Goal: Task Accomplishment & Management: Manage account settings

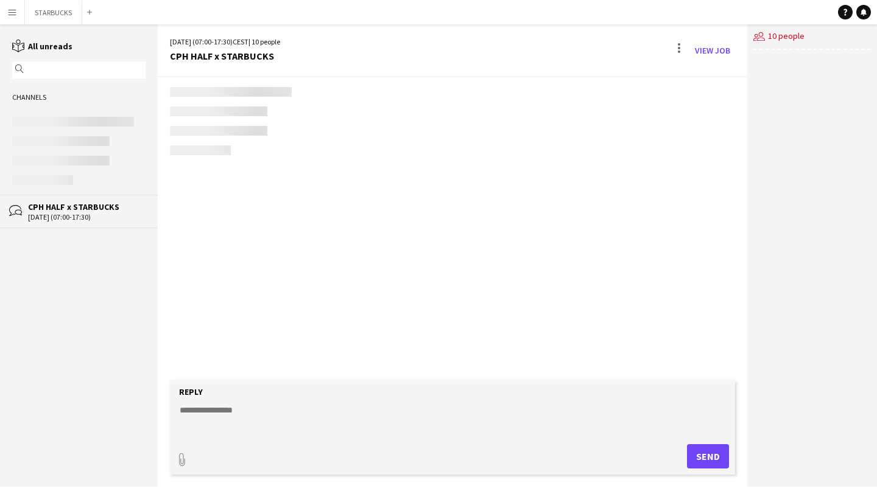
scroll to position [1979, 0]
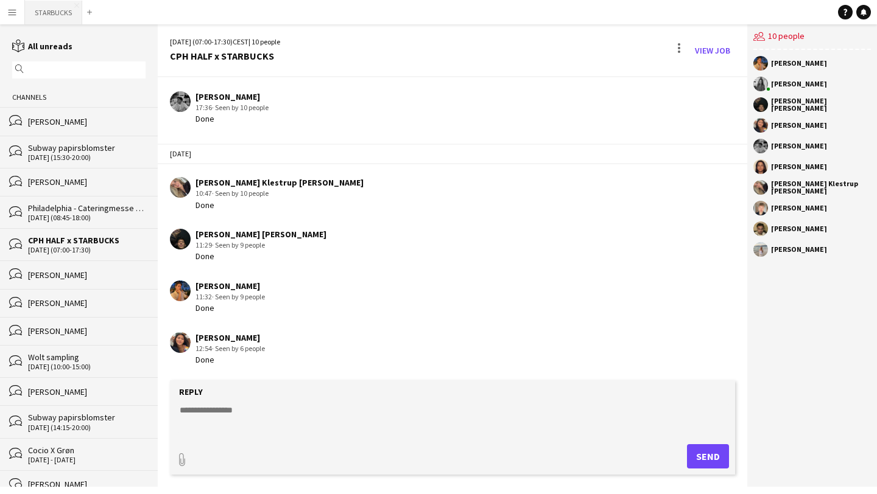
click at [52, 10] on button "STARBUCKS Close" at bounding box center [53, 13] width 57 height 24
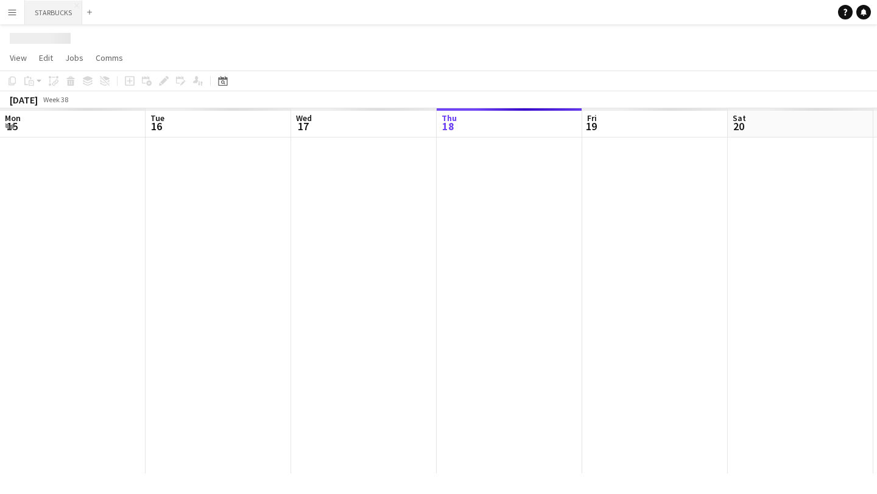
scroll to position [0, 291]
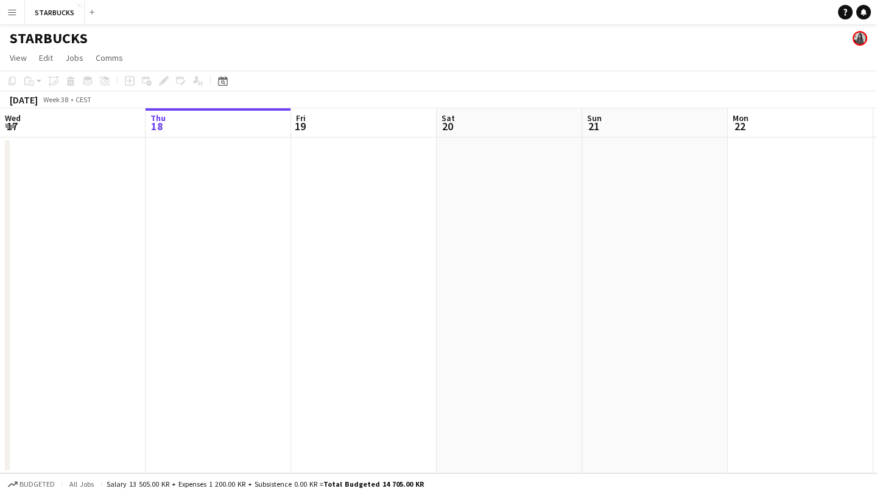
click at [7, 10] on app-icon "Menu" at bounding box center [12, 12] width 10 height 10
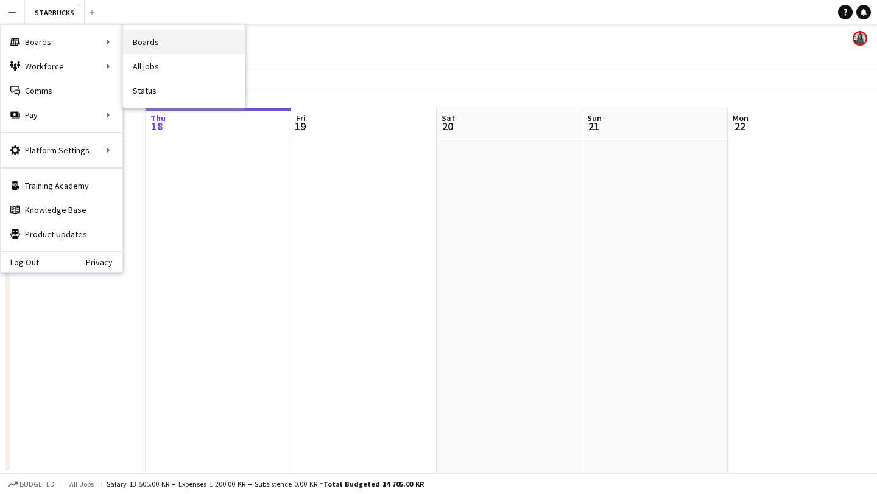
click at [155, 48] on link "Boards" at bounding box center [184, 42] width 122 height 24
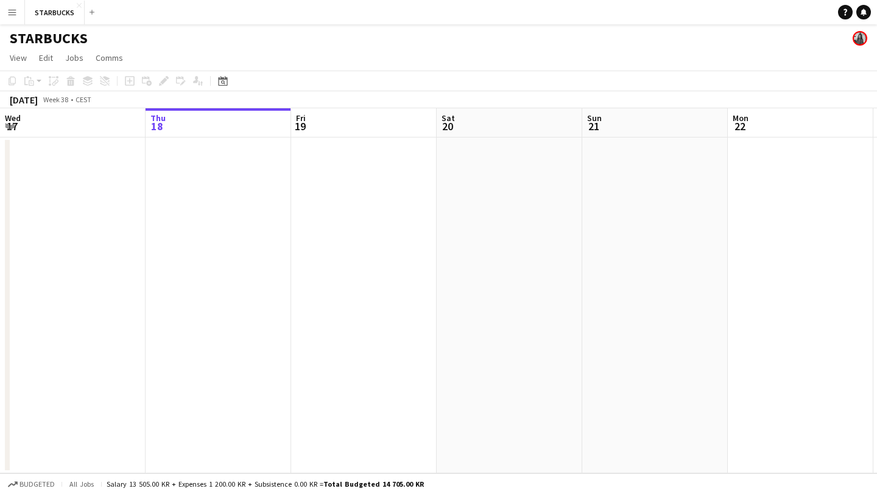
click at [8, 12] on app-icon "Menu" at bounding box center [12, 12] width 10 height 10
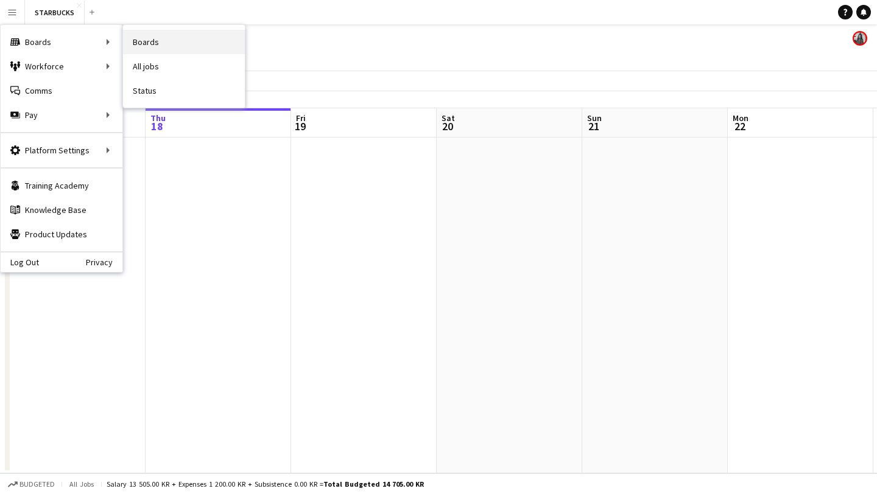
click at [170, 40] on link "Boards" at bounding box center [184, 42] width 122 height 24
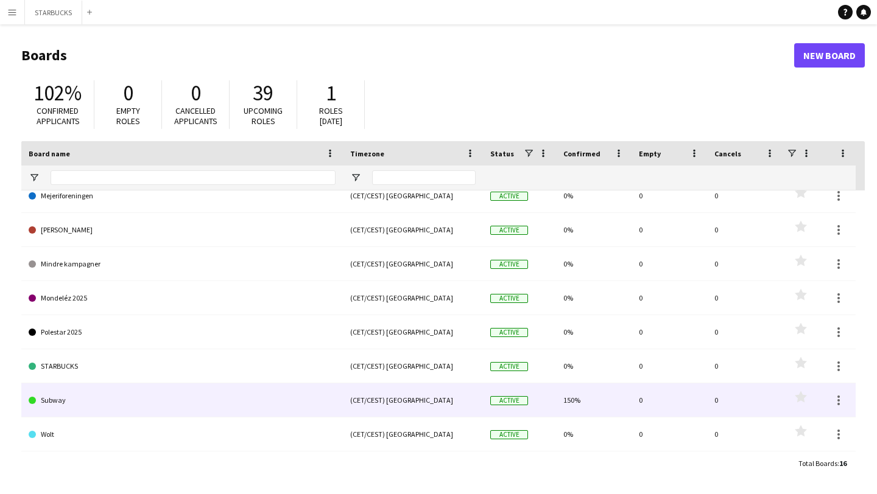
click at [192, 410] on link "Subway" at bounding box center [182, 400] width 307 height 34
click at [207, 397] on link "Subway" at bounding box center [182, 400] width 307 height 34
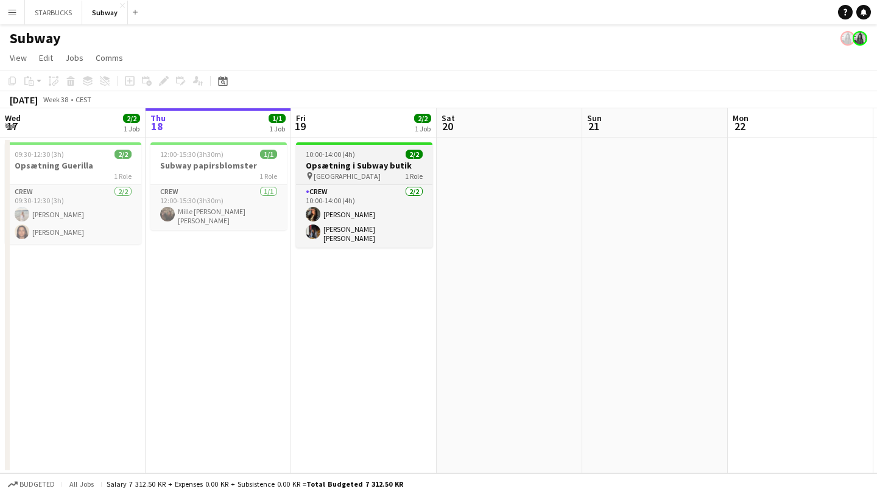
click at [350, 170] on h3 "Opsætning i Subway butik" at bounding box center [364, 165] width 136 height 11
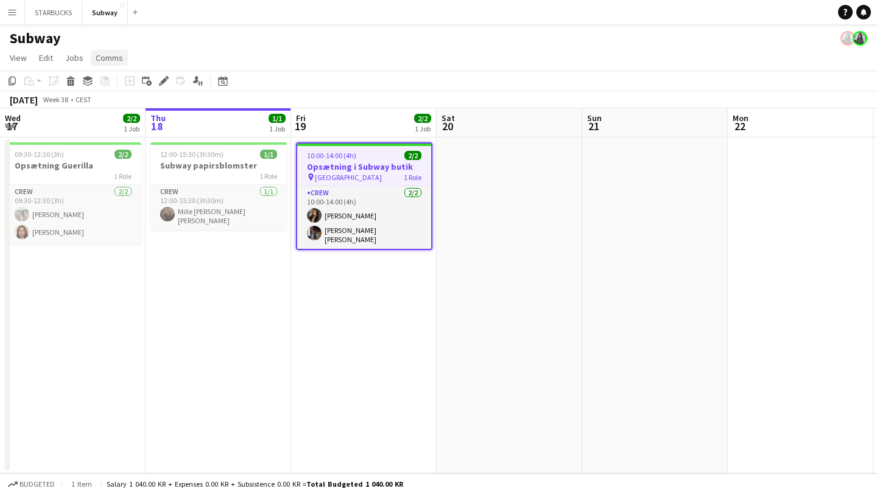
click at [116, 61] on span "Comms" at bounding box center [109, 57] width 27 height 11
click at [380, 322] on app-date-cell "10:00-14:00 (4h) 2/2 Opsætning i Subway butik pin Amager centret 1 Role Crew 2/…" at bounding box center [363, 306] width 145 height 336
click at [572, 197] on app-date-cell at bounding box center [508, 306] width 145 height 336
click at [374, 47] on app-page-menu "View Day view expanded Day view collapsed Month view Date picker Jump to today …" at bounding box center [438, 58] width 877 height 23
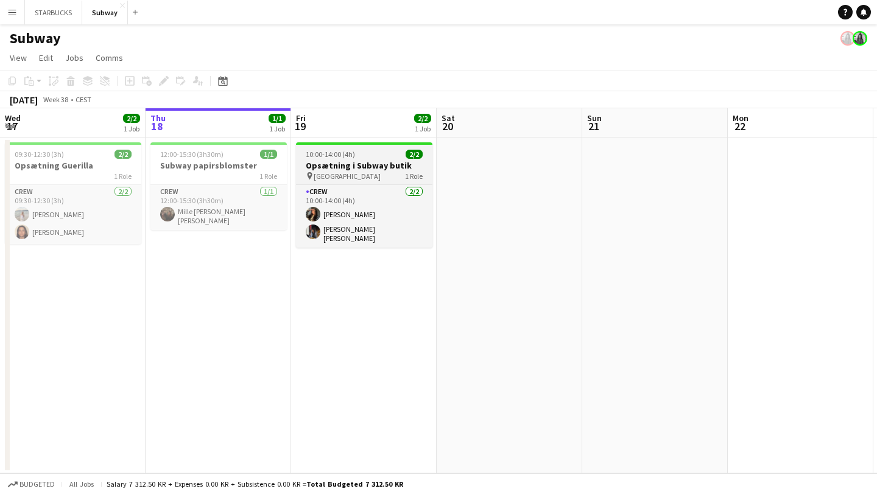
click at [373, 157] on div "10:00-14:00 (4h) 2/2" at bounding box center [364, 154] width 136 height 9
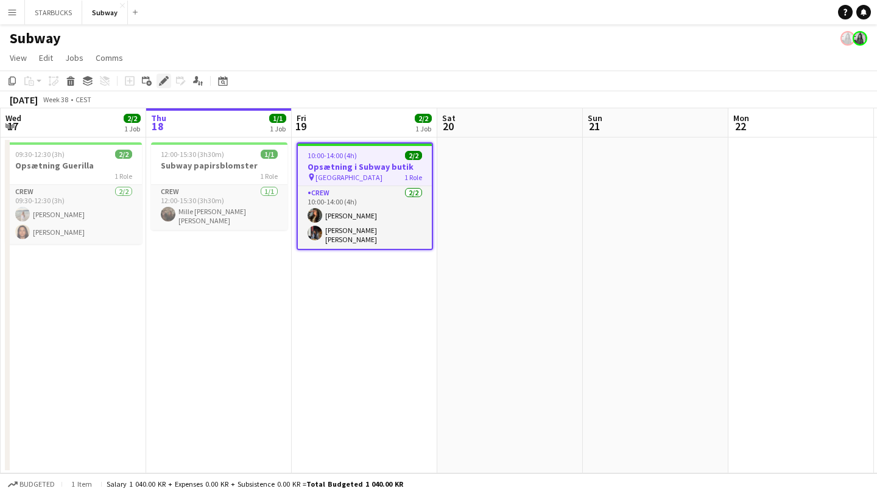
click at [163, 77] on icon "Edit" at bounding box center [164, 81] width 10 height 10
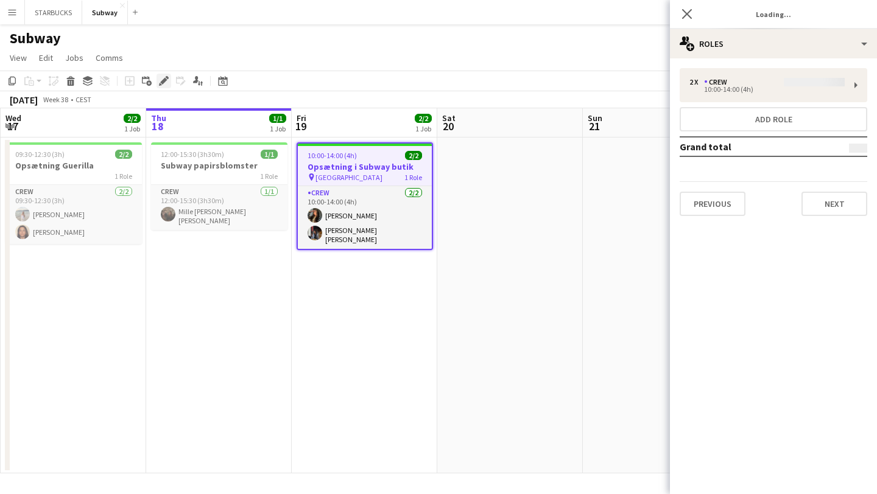
type input "**********"
click at [821, 218] on div "2 x Crew 1 040.00 KR 10:00-14:00 (4h) Add role Grand total 1 040.00 KR Previous…" at bounding box center [773, 141] width 207 height 167
click at [830, 211] on button "Next" at bounding box center [834, 204] width 66 height 24
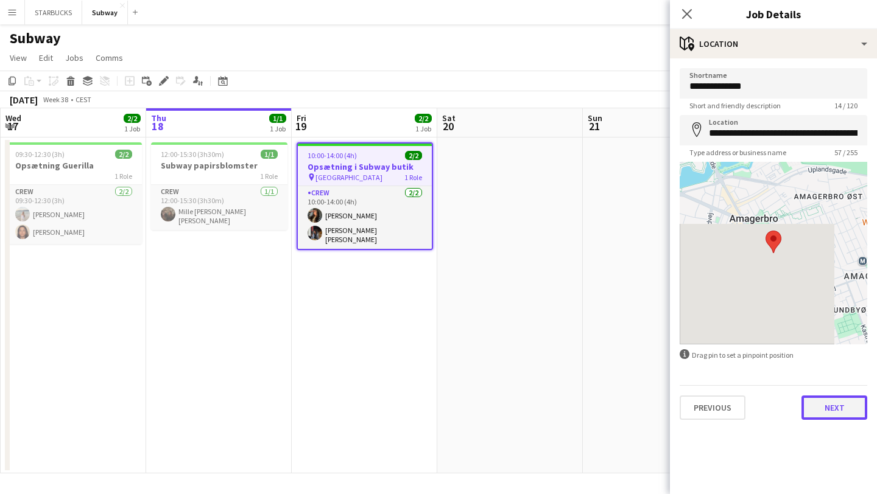
click at [841, 398] on button "Next" at bounding box center [834, 408] width 66 height 24
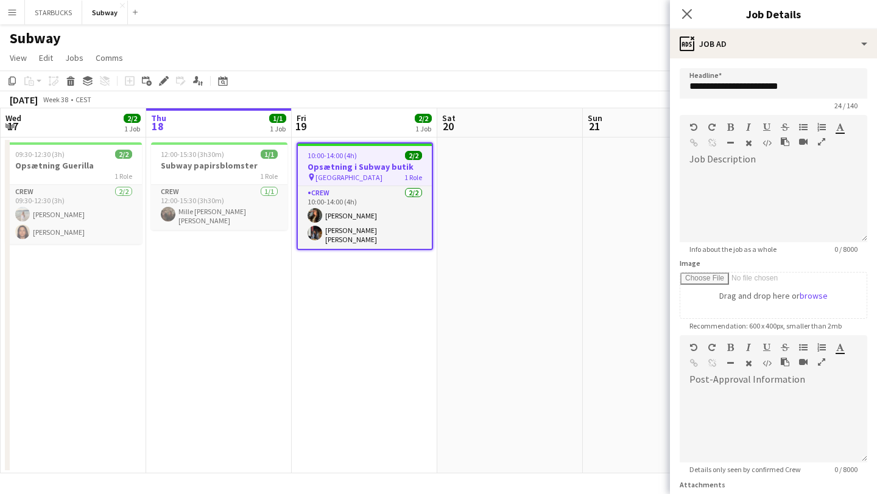
scroll to position [117, 0]
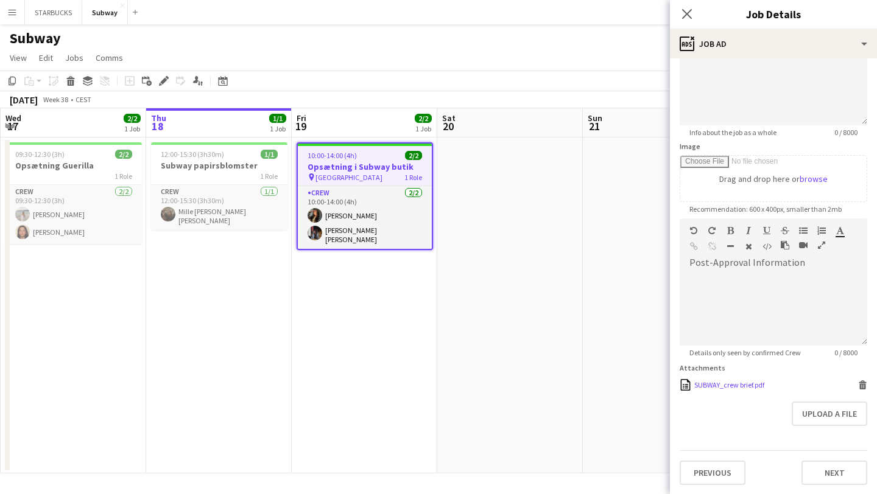
click at [745, 387] on div "SUBWAY_crew brief.pdf" at bounding box center [729, 384] width 70 height 9
